Goal: Task Accomplishment & Management: Complete application form

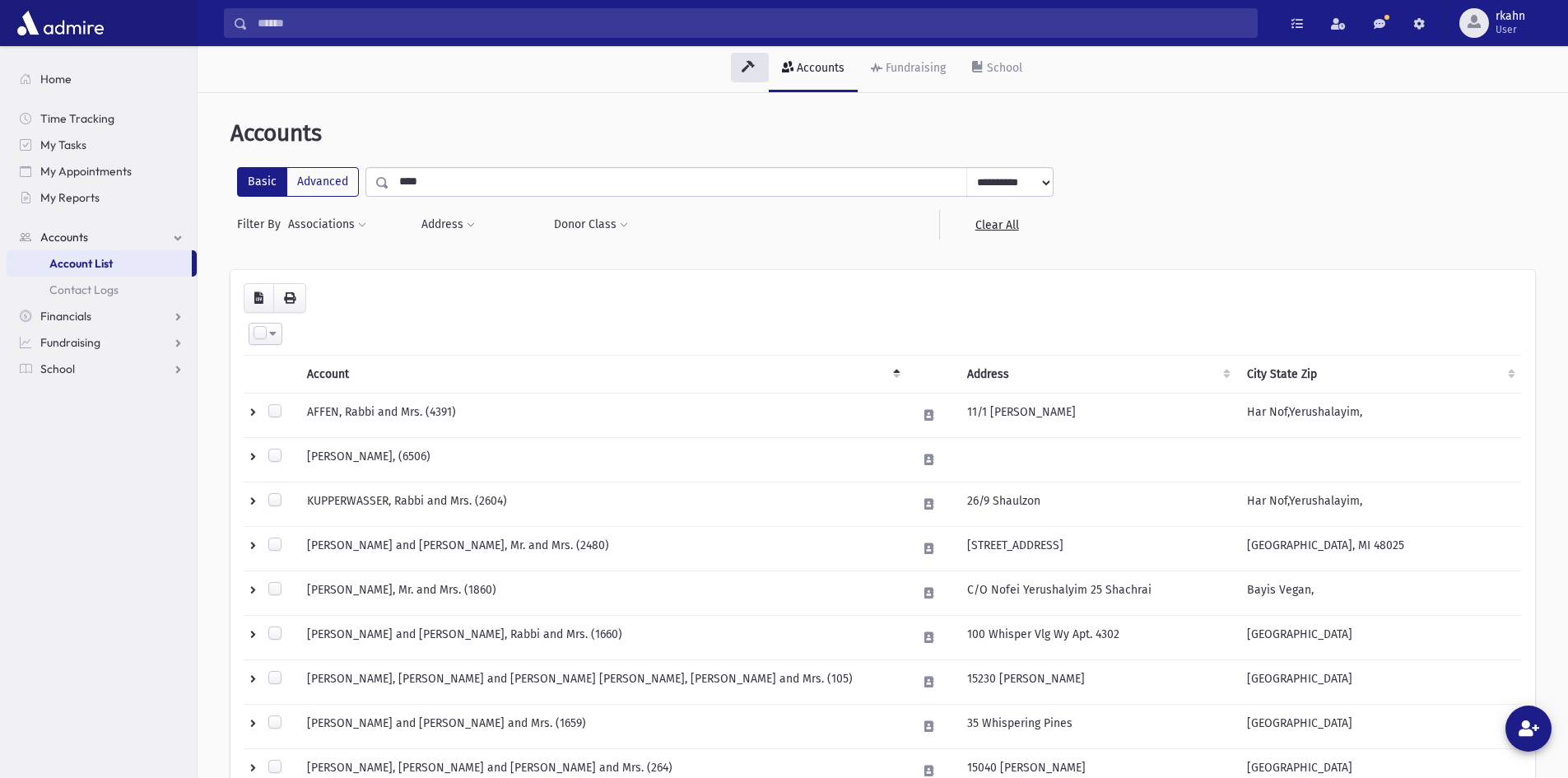
scroll to position [82, 0]
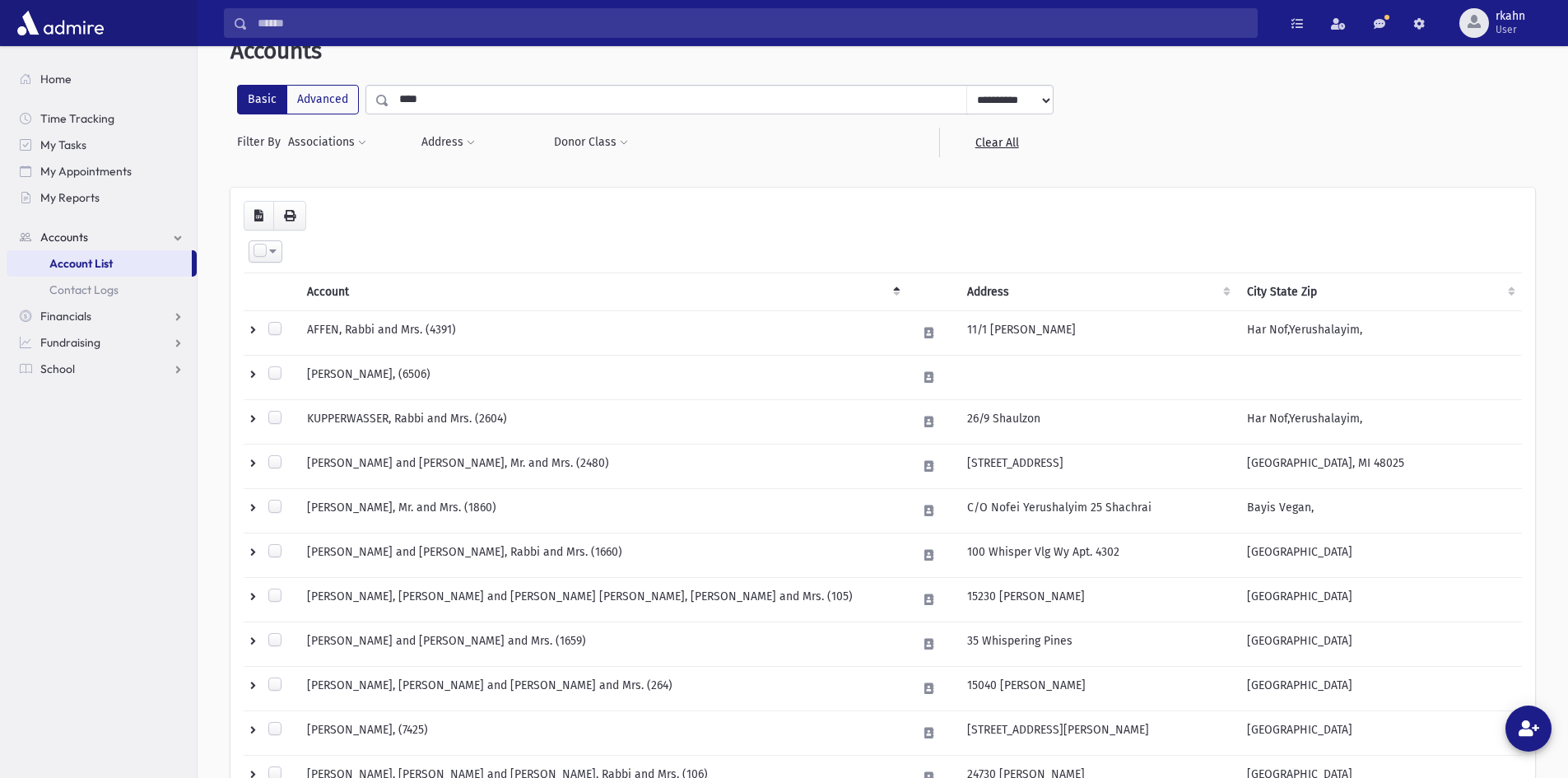
click at [98, 266] on span "Account List" at bounding box center [81, 263] width 63 height 14
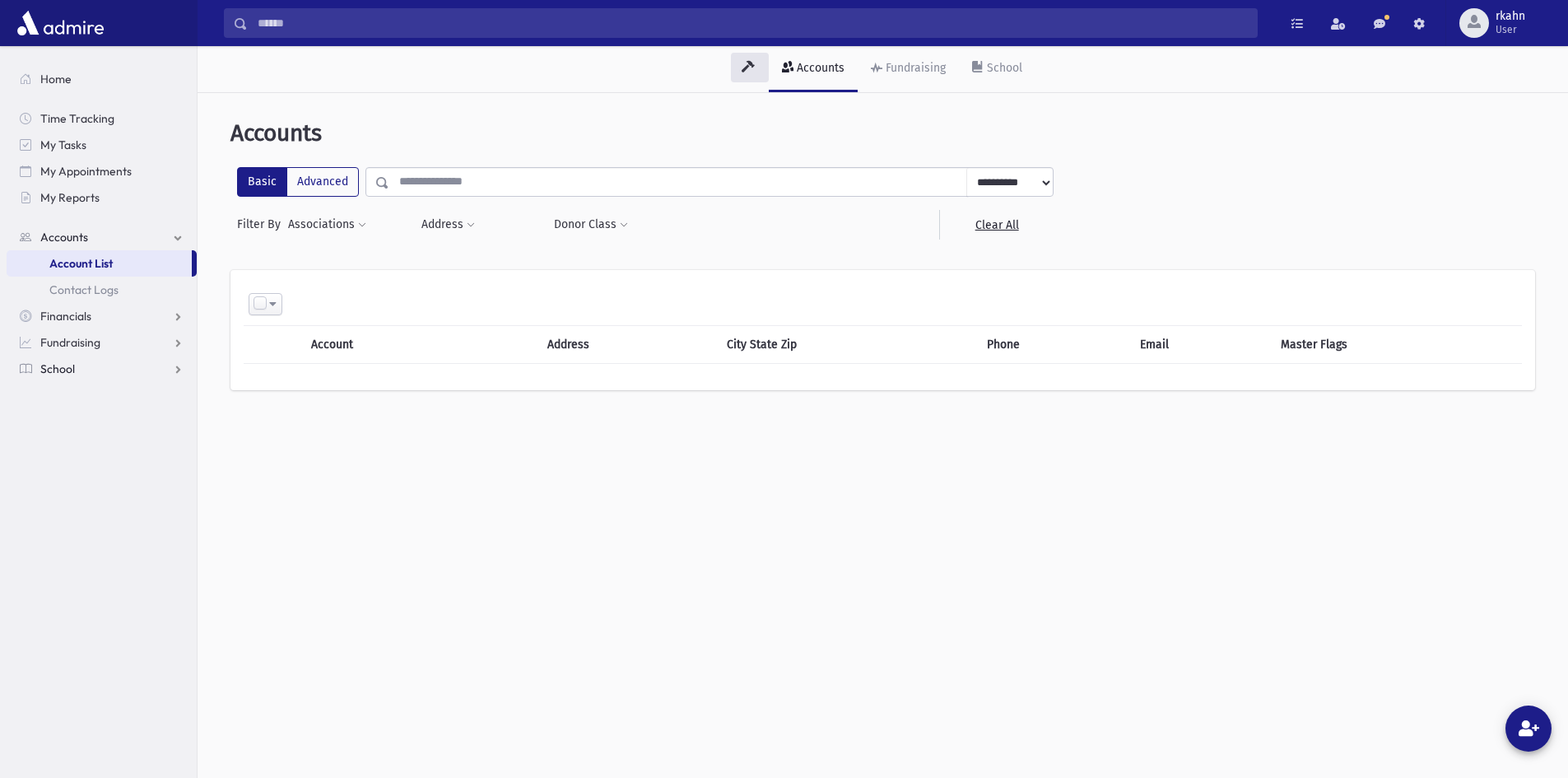
click at [70, 376] on span "School" at bounding box center [57, 368] width 34 height 14
click at [95, 373] on span "Attendance" at bounding box center [80, 368] width 61 height 14
click at [95, 405] on link "Entry" at bounding box center [101, 395] width 190 height 27
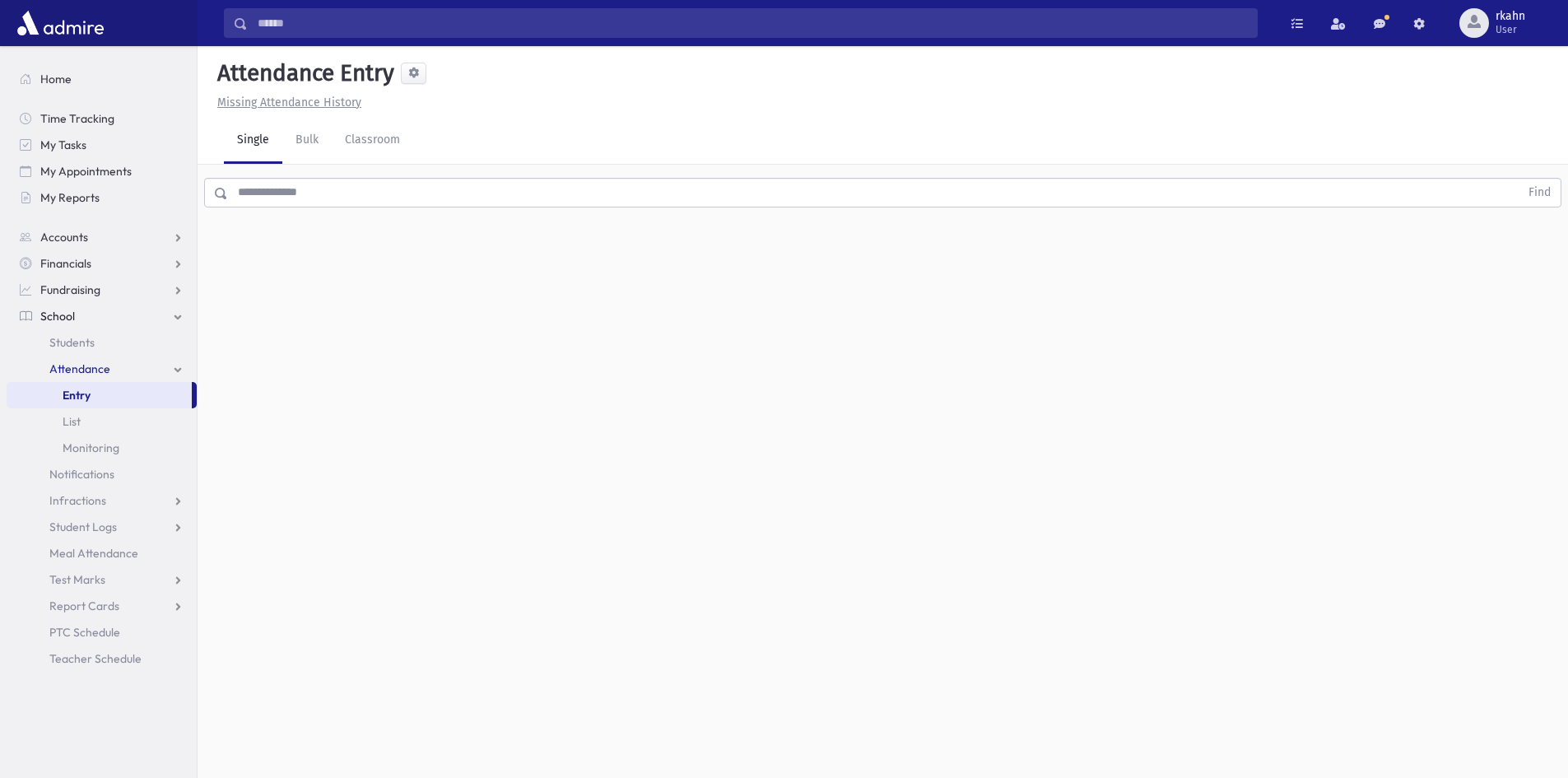
click at [357, 179] on input "text" at bounding box center [873, 192] width 1292 height 30
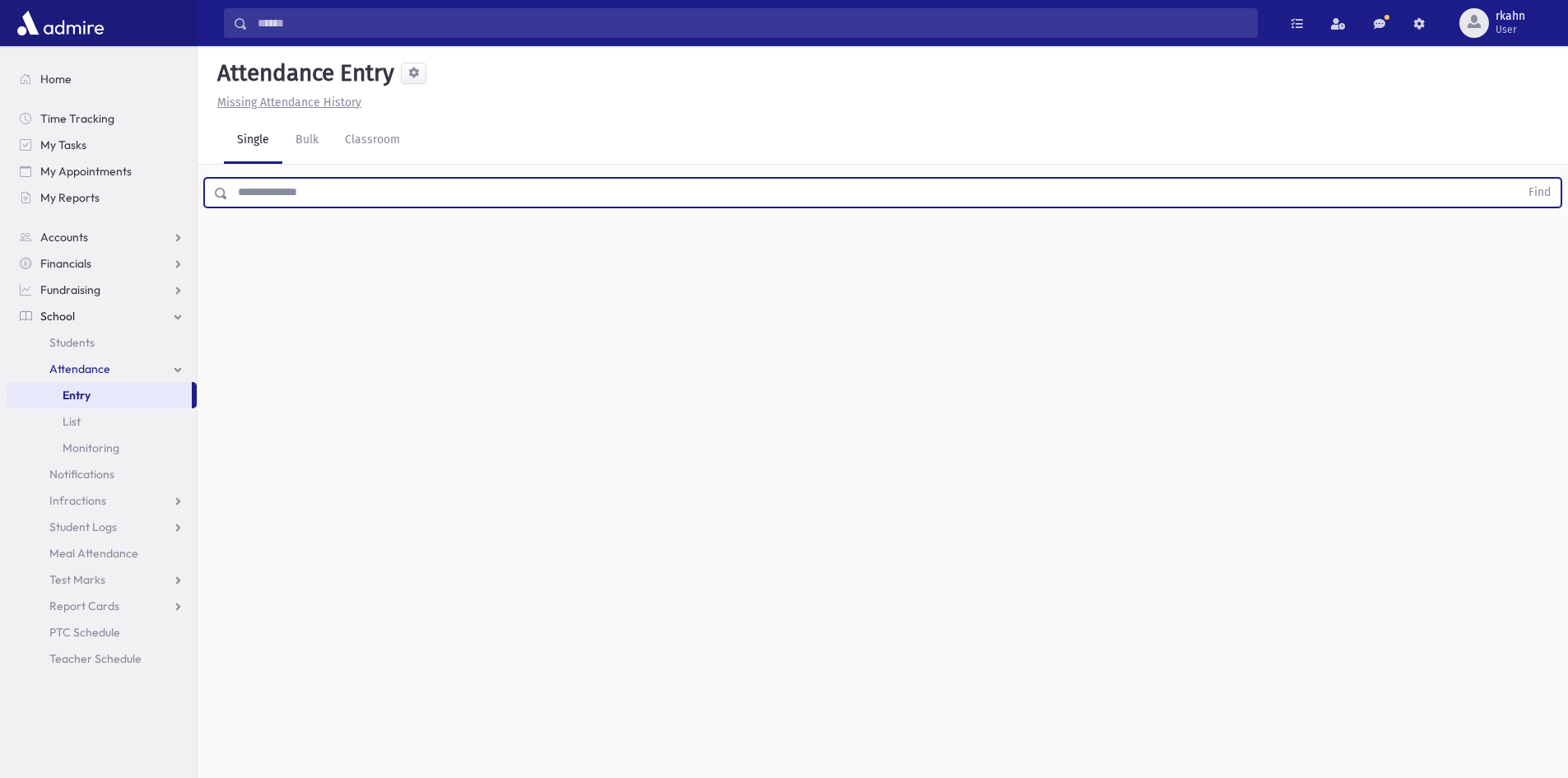
click at [334, 184] on input "text" at bounding box center [873, 192] width 1292 height 30
click at [1518, 179] on button "Find" at bounding box center [1539, 192] width 42 height 28
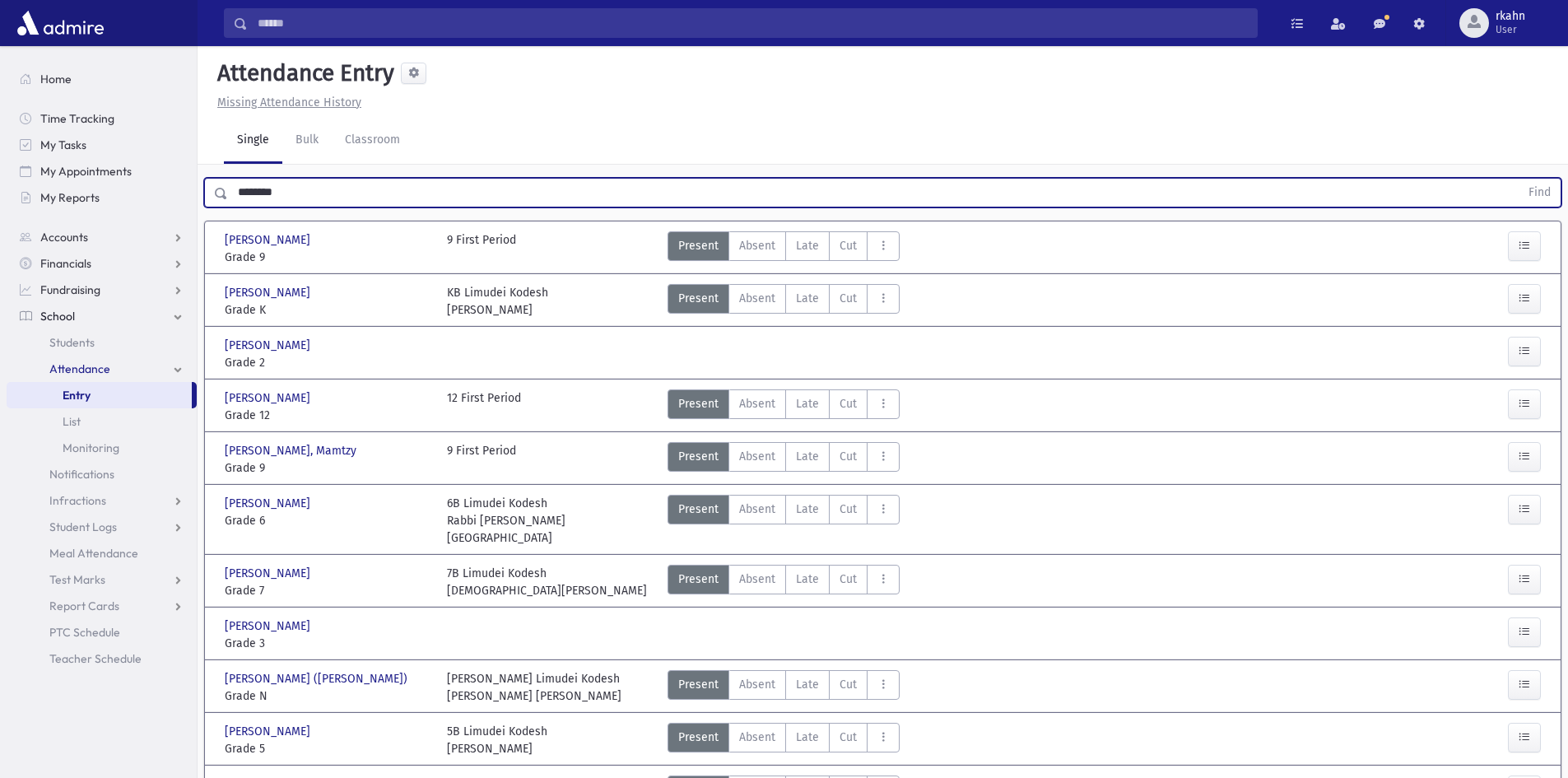
type input "********"
click at [1518, 179] on button "Find" at bounding box center [1539, 192] width 42 height 28
click at [814, 463] on span "Late" at bounding box center [808, 456] width 23 height 17
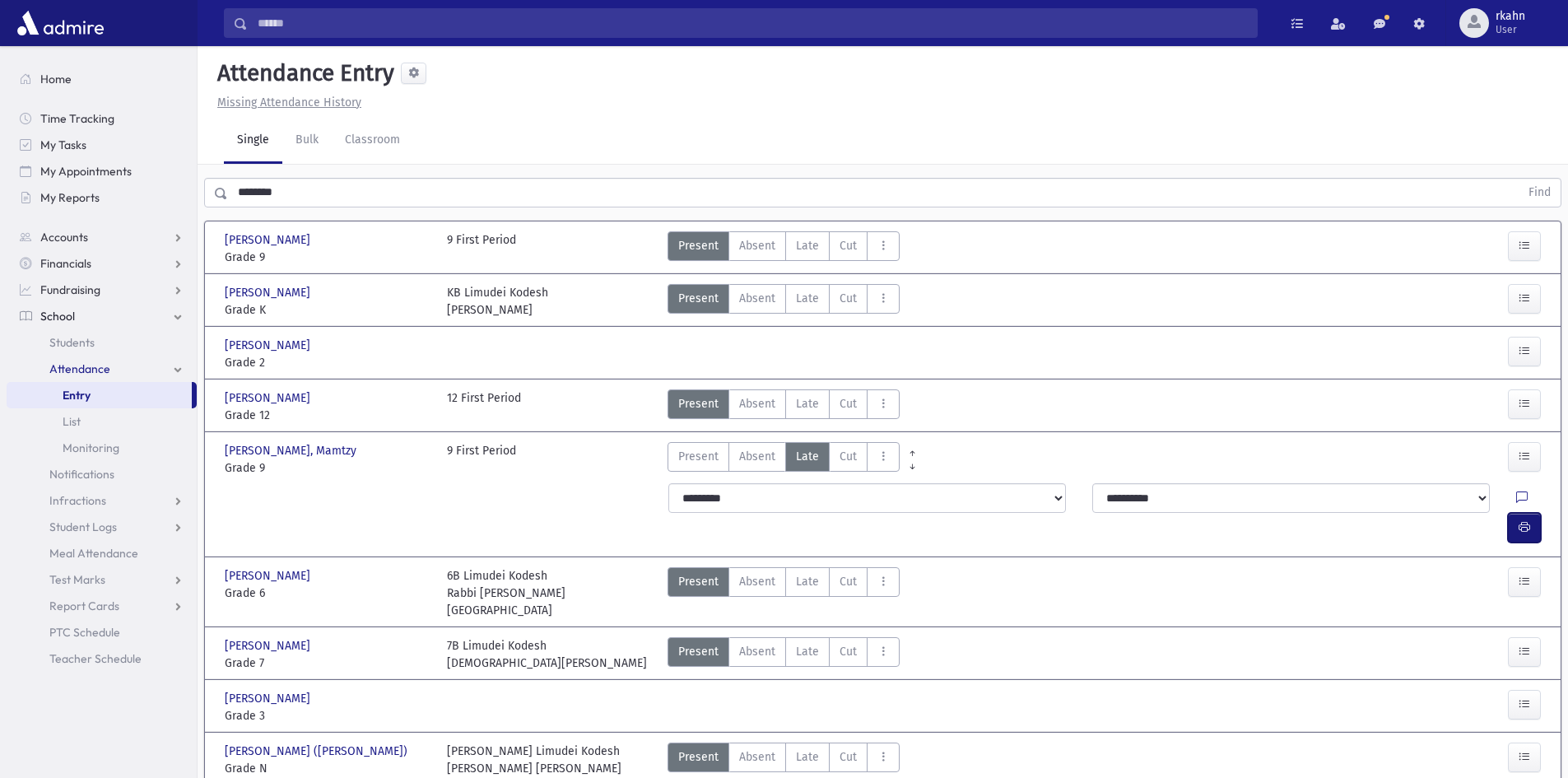
click at [1535, 512] on button "button" at bounding box center [1524, 527] width 33 height 30
click at [337, 191] on input "********" at bounding box center [873, 192] width 1292 height 30
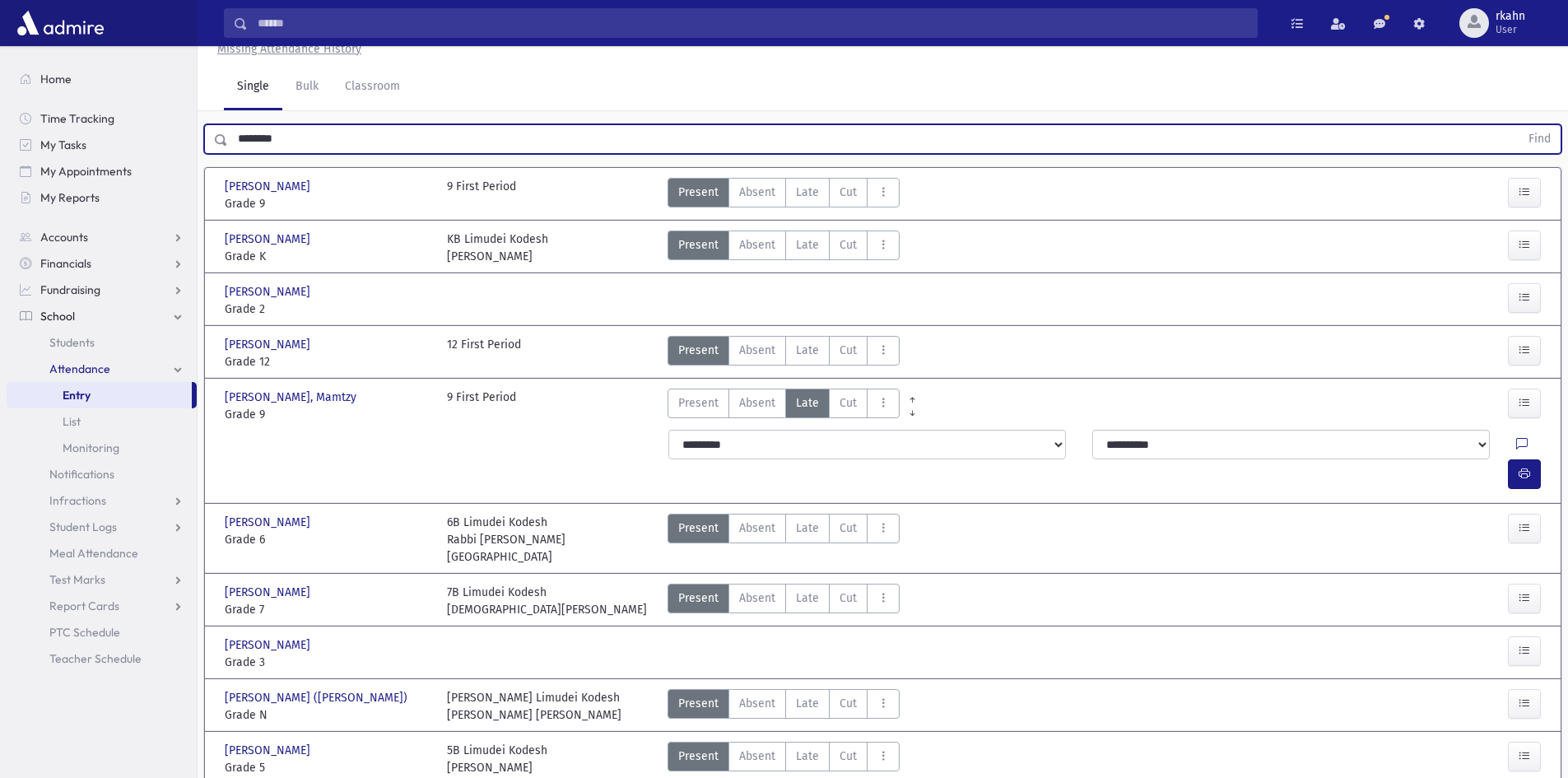
scroll to position [82, 0]
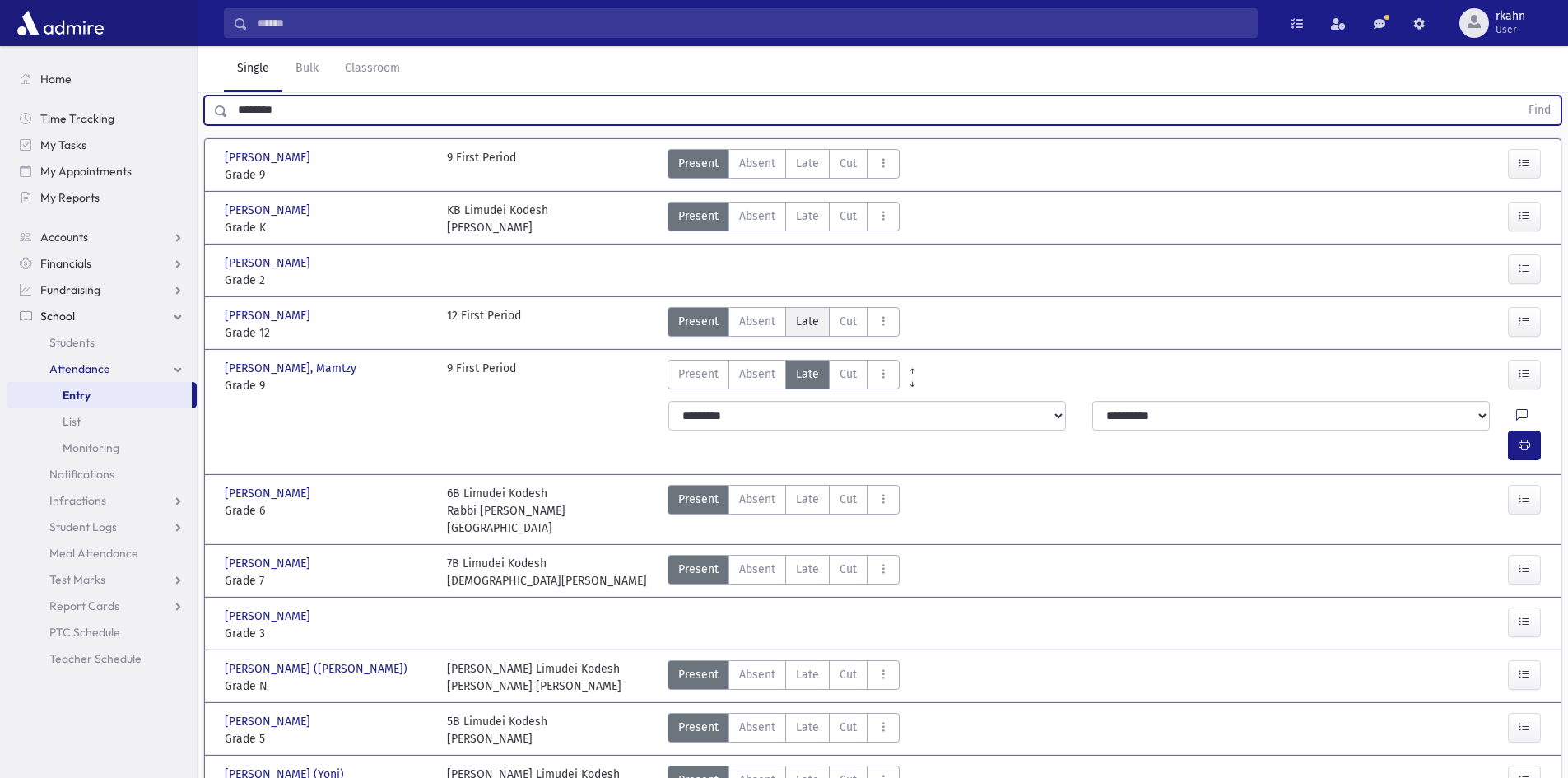
click at [794, 316] on label "Late L" at bounding box center [807, 321] width 44 height 30
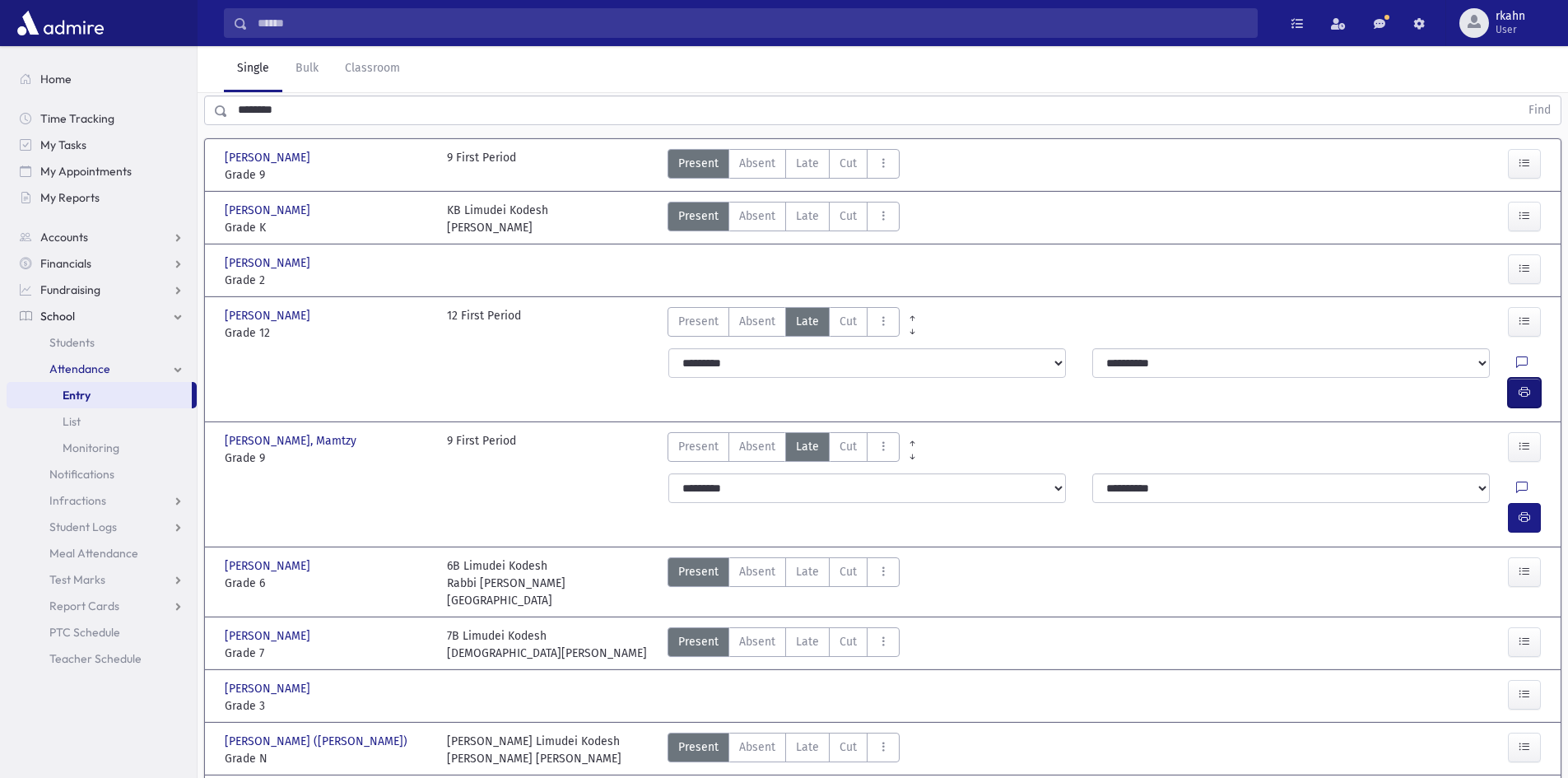
click at [1520, 385] on icon "button" at bounding box center [1524, 392] width 11 height 14
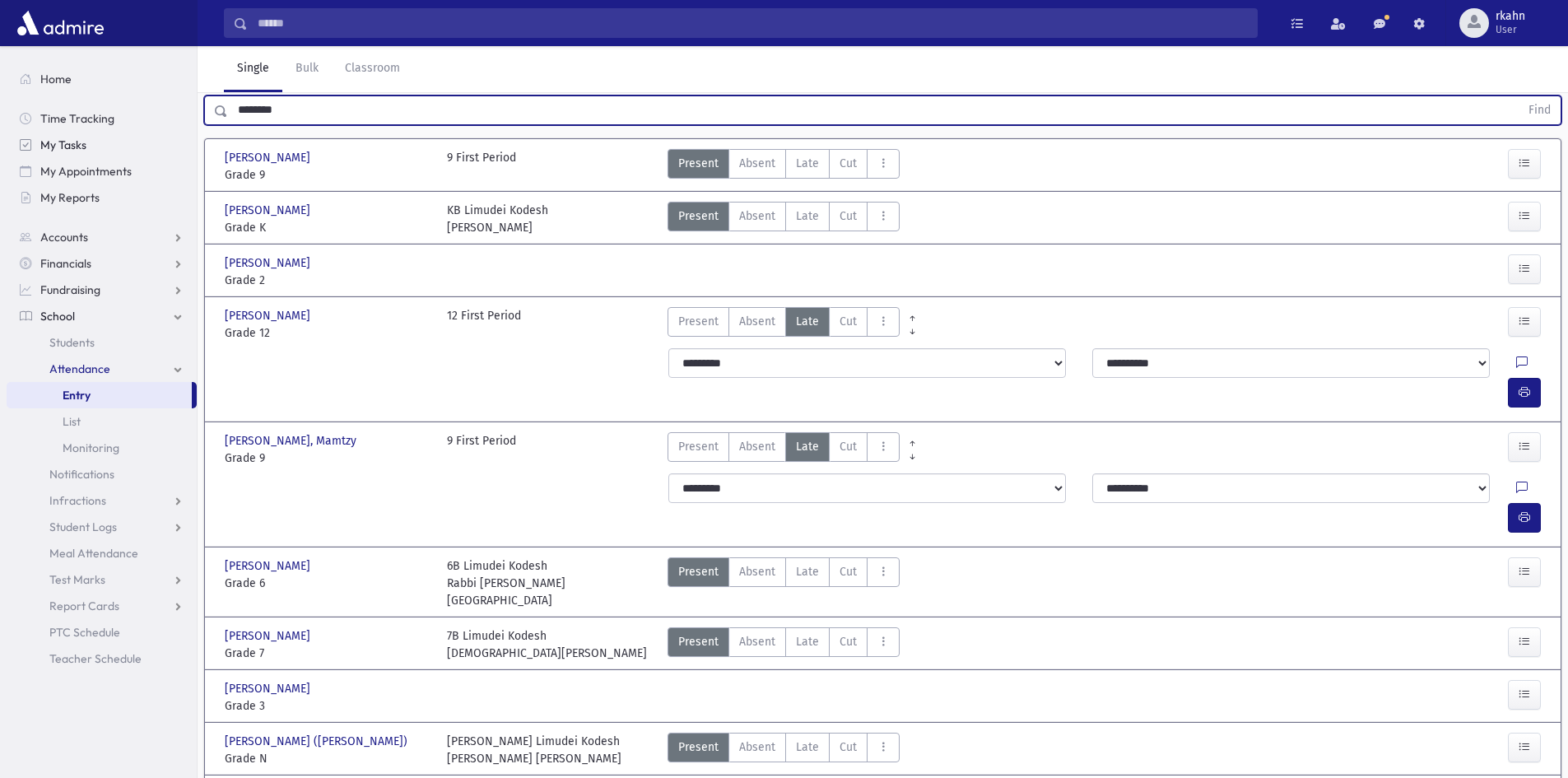
drag, startPoint x: 359, startPoint y: 103, endPoint x: 139, endPoint y: 138, distance: 222.8
click at [139, 138] on div "Search Results All Accounts" at bounding box center [784, 428] width 1568 height 1022
click at [1518, 97] on button "Find" at bounding box center [1539, 110] width 42 height 28
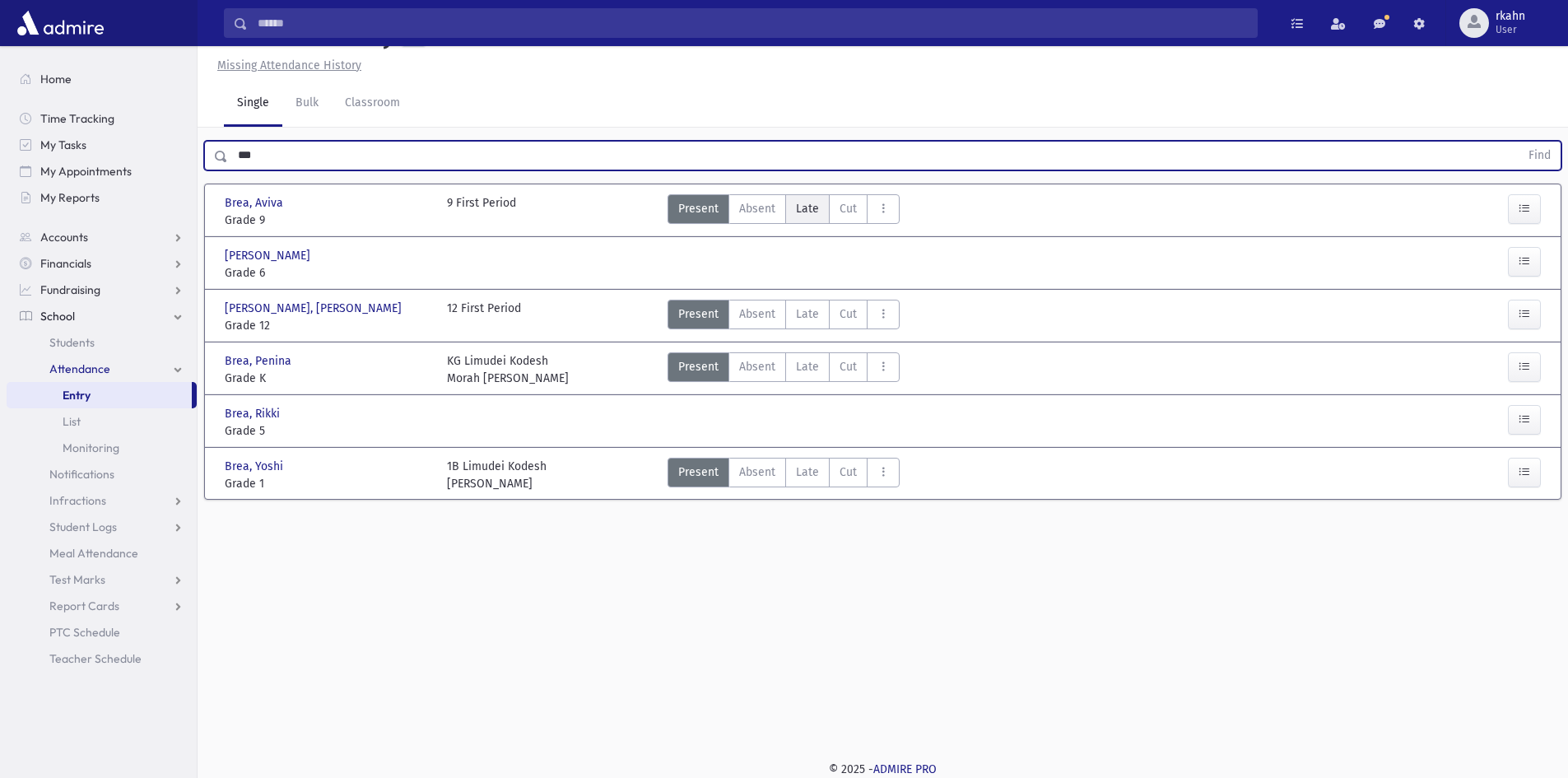
click at [817, 210] on span "Late" at bounding box center [808, 208] width 23 height 17
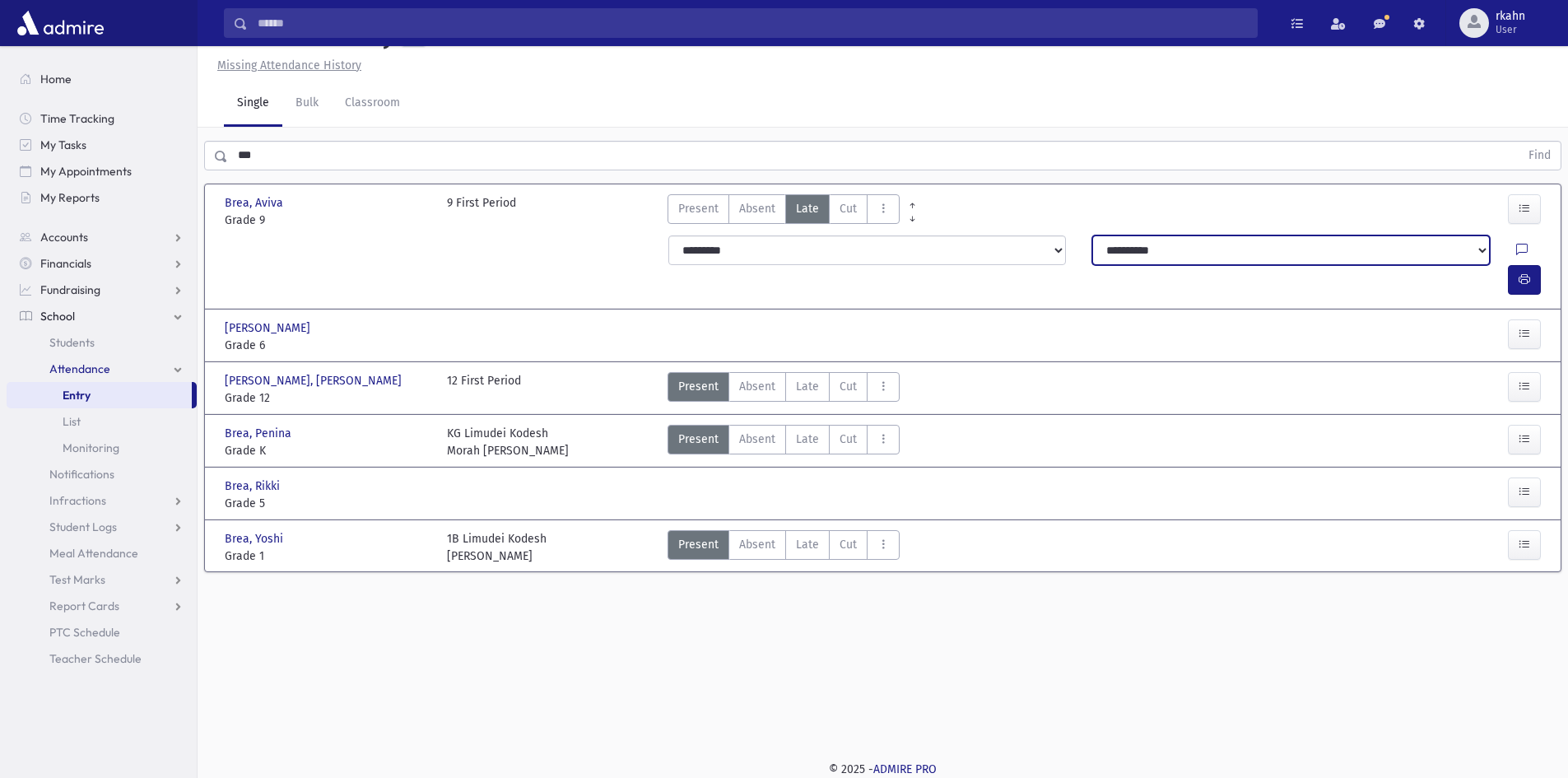
click at [1169, 252] on select "**********" at bounding box center [1291, 249] width 398 height 30
click at [1113, 179] on section "Brea, Aviva Brea, Aviva Grade 9 Grade 9 9 First Period Present P Absent A L C" at bounding box center [882, 385] width 1370 height 418
click at [1524, 272] on icon "button" at bounding box center [1524, 279] width 11 height 14
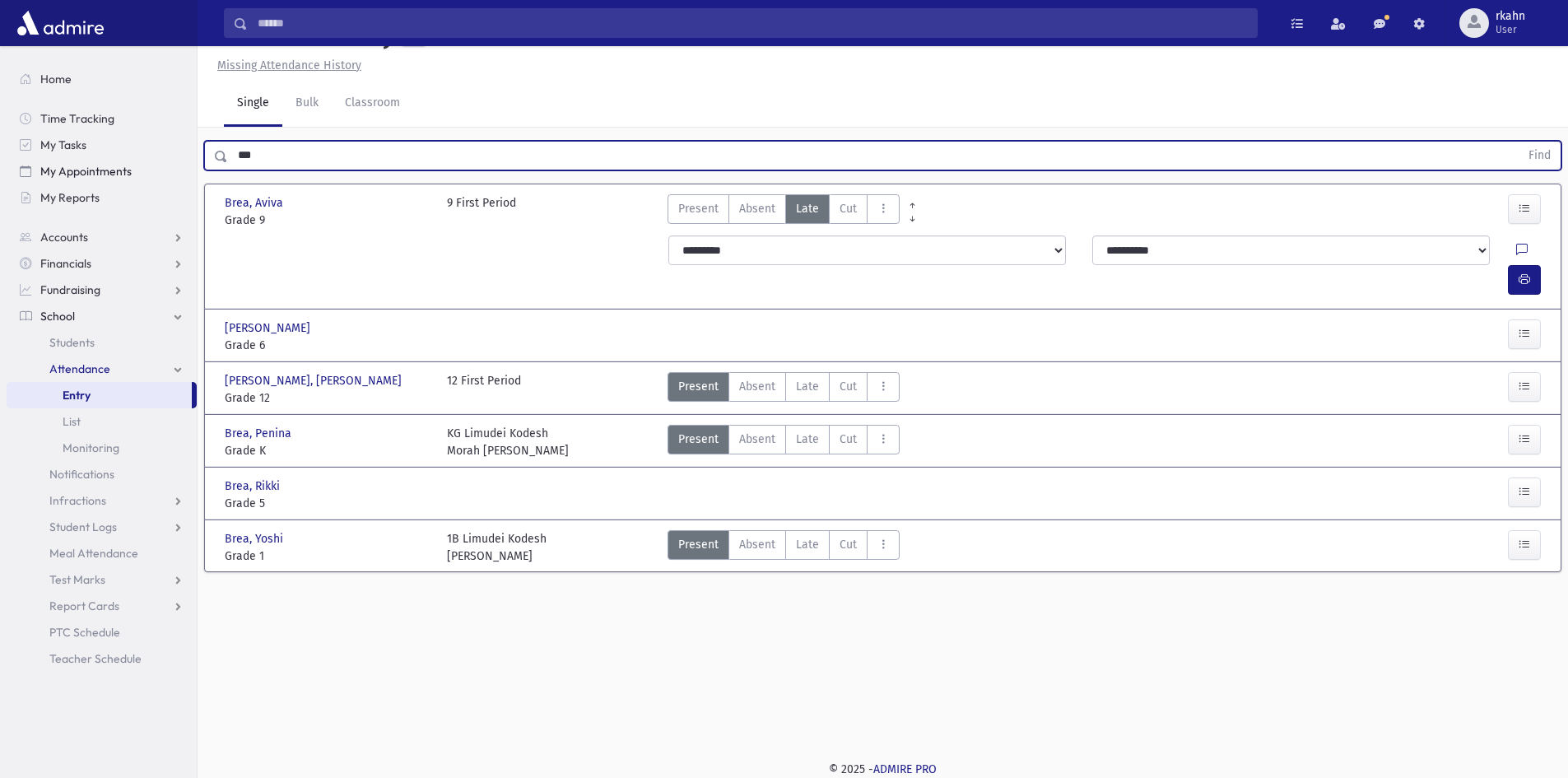
drag, startPoint x: 324, startPoint y: 157, endPoint x: 78, endPoint y: 161, distance: 246.0
click at [78, 161] on div "Search Results All Accounts" at bounding box center [784, 370] width 1568 height 814
type input "****"
click at [1518, 141] on button "Find" at bounding box center [1539, 155] width 42 height 28
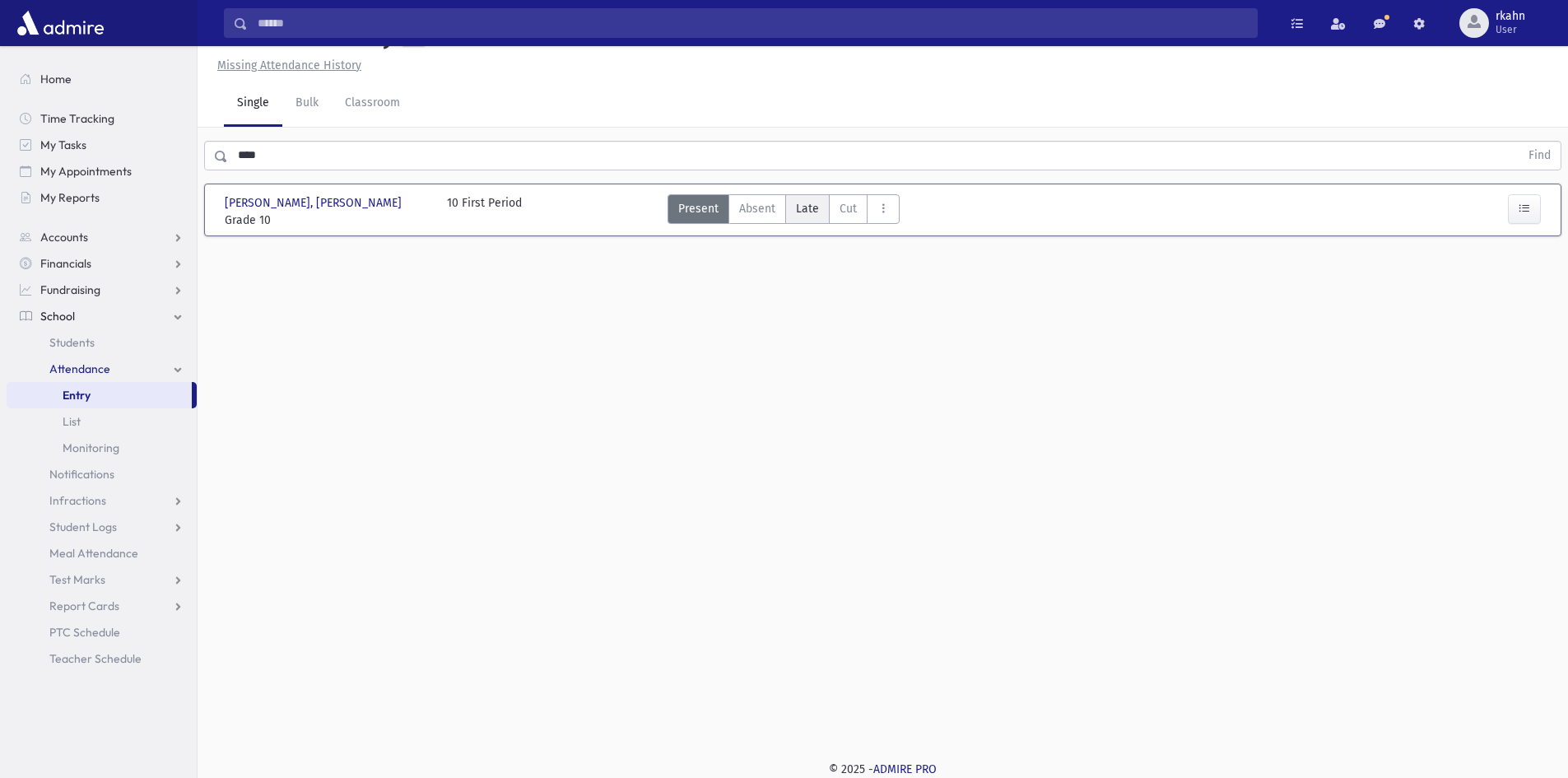
click at [804, 217] on label "Late L" at bounding box center [807, 208] width 44 height 30
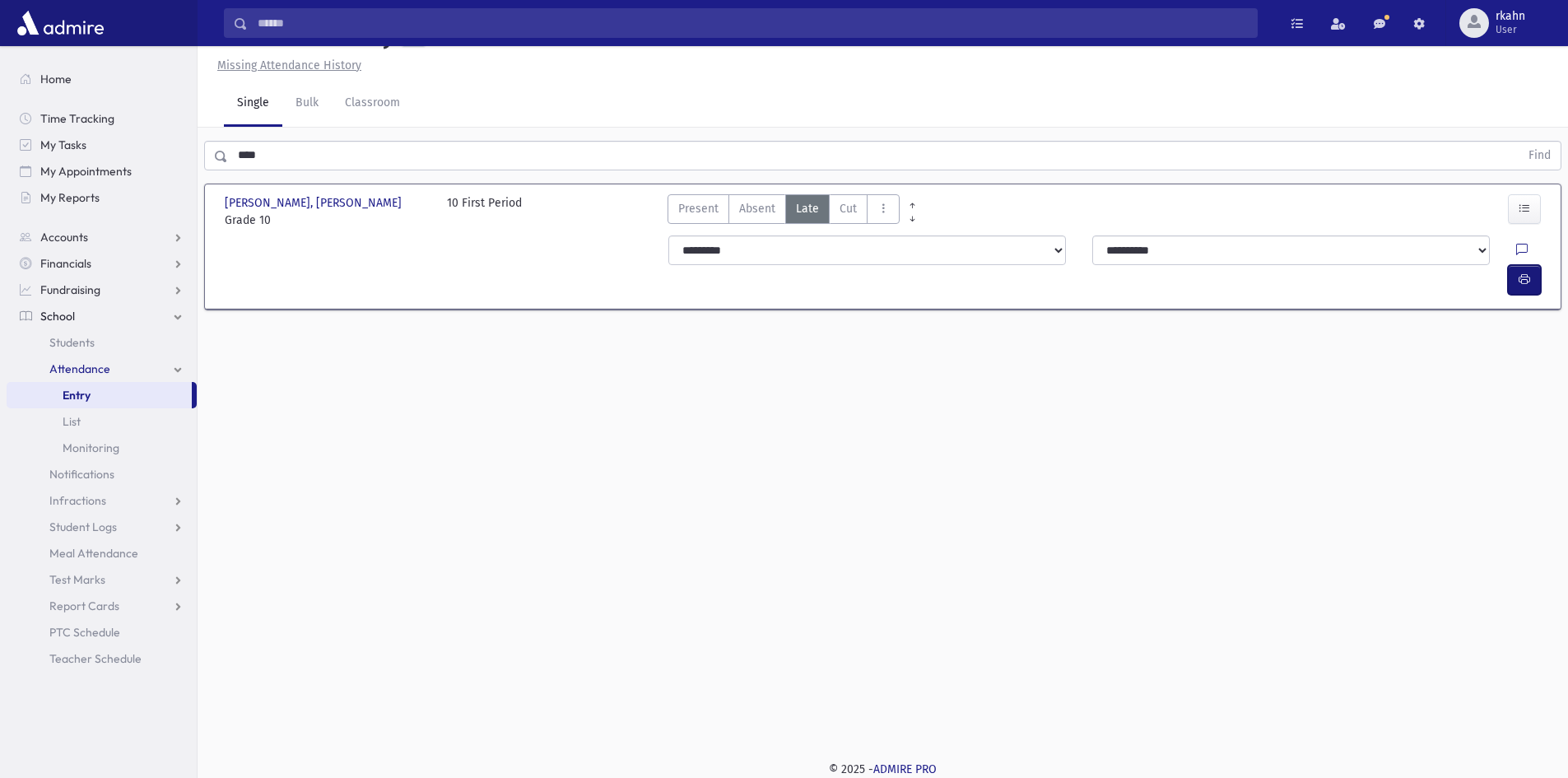
click at [1531, 265] on button "button" at bounding box center [1524, 279] width 33 height 30
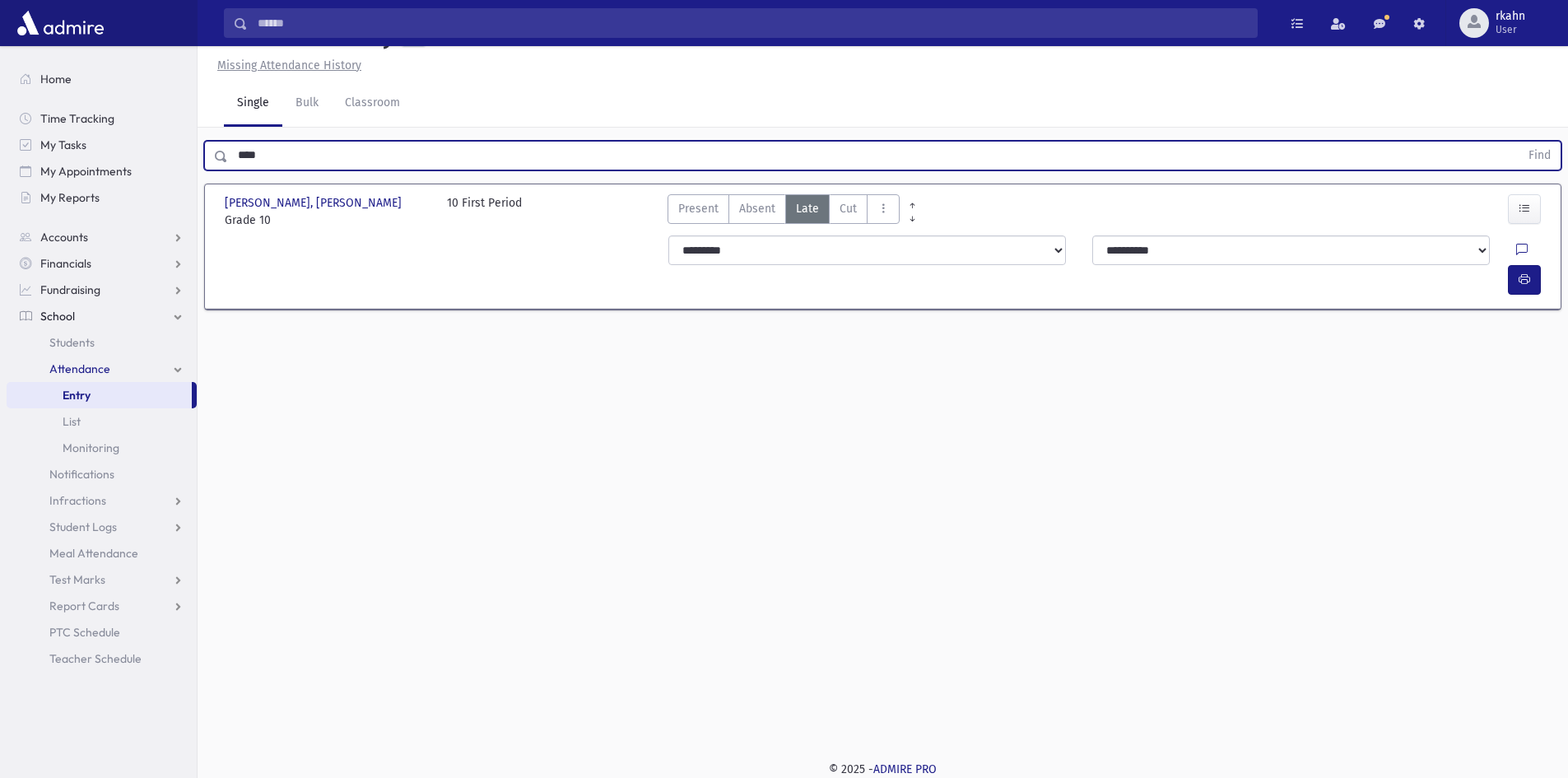
click at [291, 162] on input "****" at bounding box center [873, 155] width 1292 height 30
drag, startPoint x: 294, startPoint y: 162, endPoint x: 116, endPoint y: 156, distance: 178.1
click at [116, 156] on div "Search Results All Accounts" at bounding box center [784, 370] width 1568 height 814
click at [434, 153] on input "text" at bounding box center [873, 155] width 1292 height 30
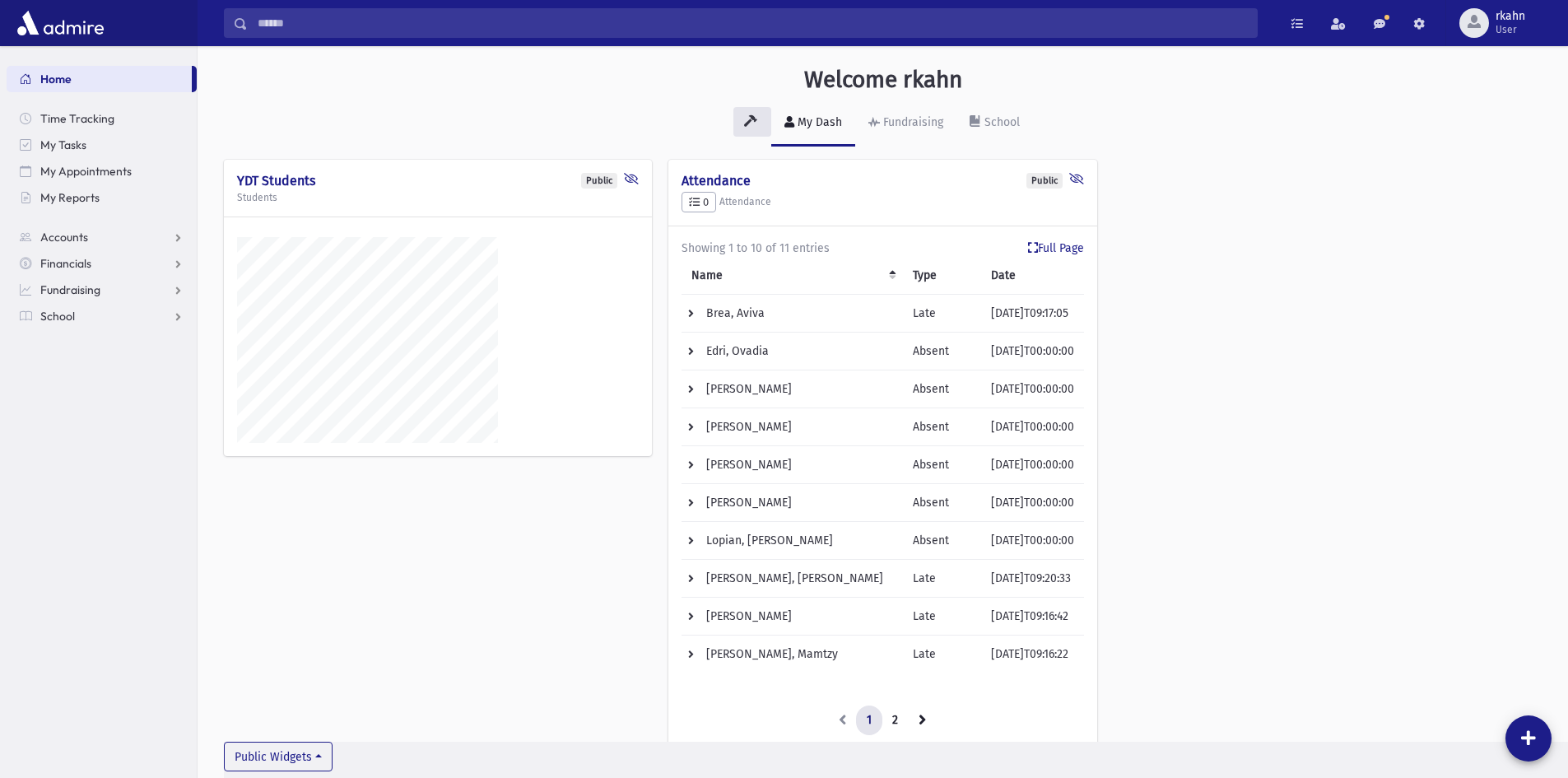
scroll to position [790, 1370]
click at [73, 242] on span "Accounts" at bounding box center [64, 236] width 48 height 14
click at [79, 264] on span "Account List" at bounding box center [81, 263] width 63 height 14
